Goal: Task Accomplishment & Management: Use online tool/utility

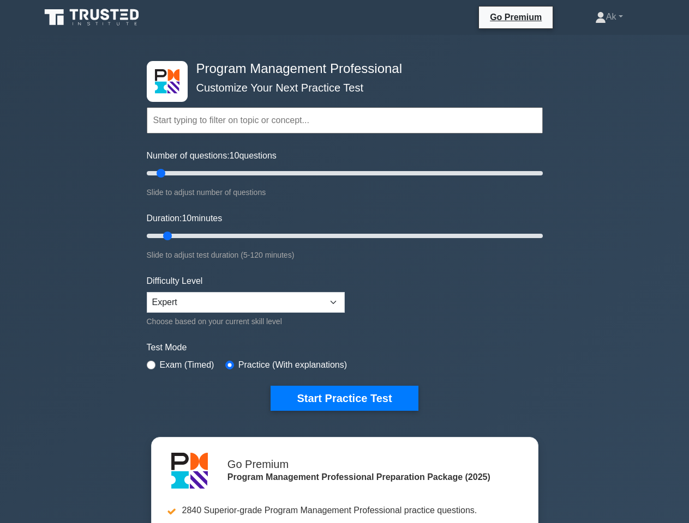
click at [605, 17] on link "Ak" at bounding box center [609, 17] width 80 height 22
click at [345, 242] on input "Duration: 10 minutes" at bounding box center [345, 236] width 396 height 13
type input "65"
click at [344, 397] on button "Start Practice Test" at bounding box center [343, 398] width 147 height 25
click at [605, 17] on link "Ak" at bounding box center [609, 17] width 80 height 22
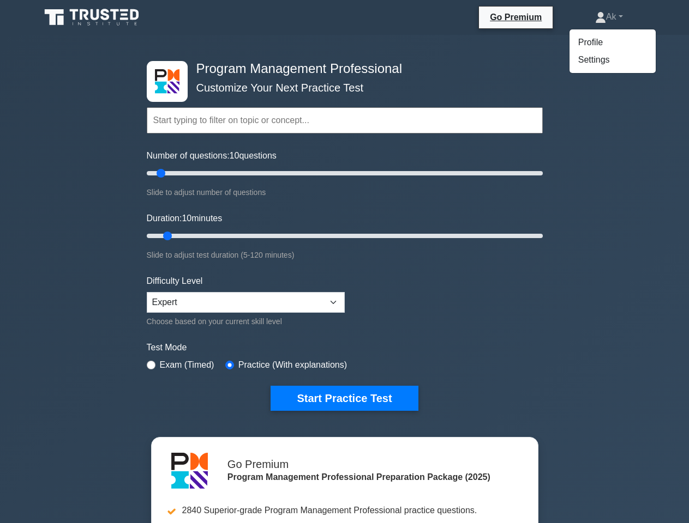
click at [345, 242] on input "Duration: 10 minutes" at bounding box center [345, 236] width 396 height 13
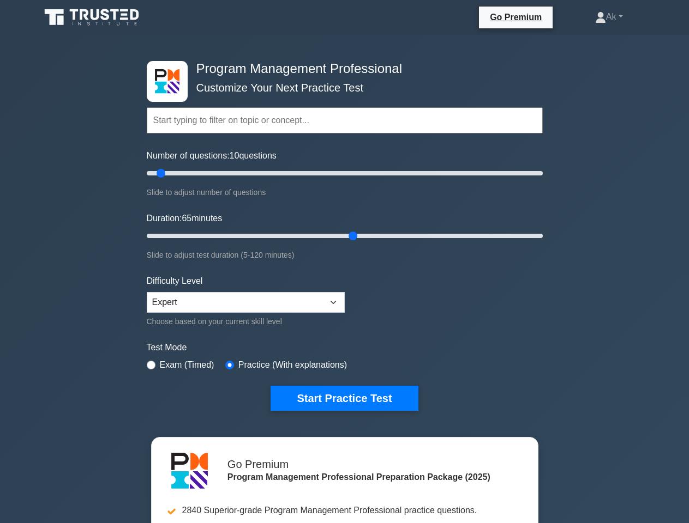
type input "65"
click at [344, 397] on button "Start Practice Test" at bounding box center [343, 398] width 147 height 25
